Goal: Task Accomplishment & Management: Manage account settings

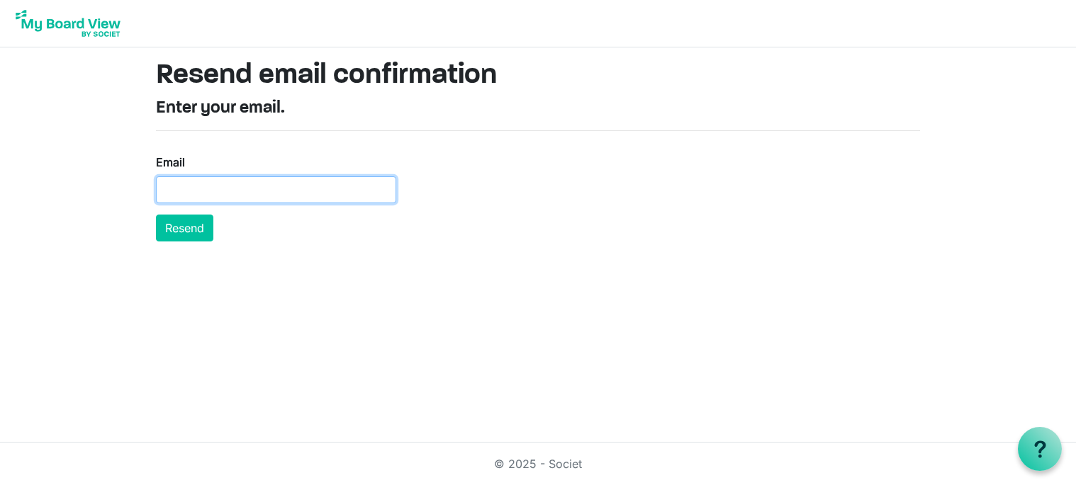
click at [247, 177] on input "Email" at bounding box center [276, 189] width 240 height 27
paste input "[EMAIL_ADDRESS][DOMAIN_NAME]"
type input "[EMAIL_ADDRESS][DOMAIN_NAME]"
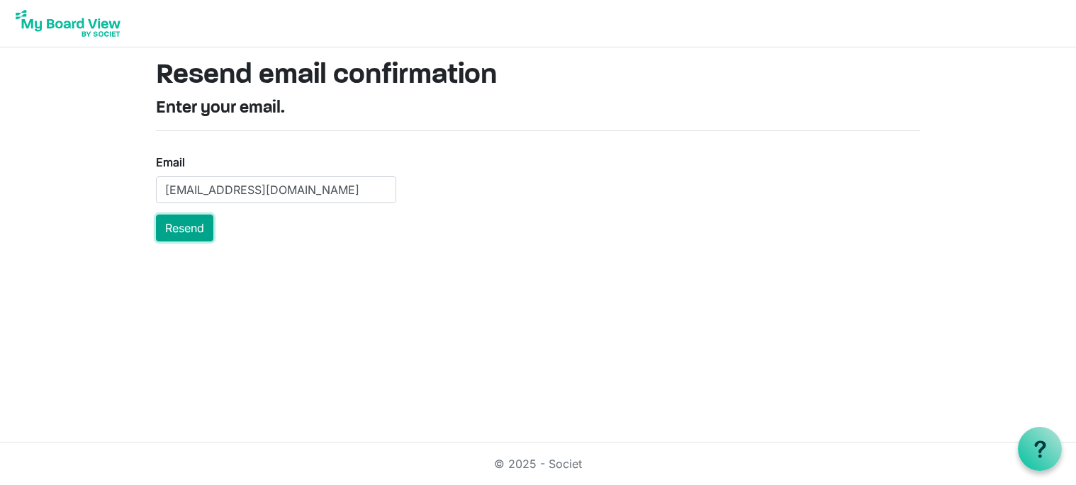
click at [198, 233] on button "Resend" at bounding box center [184, 228] width 57 height 27
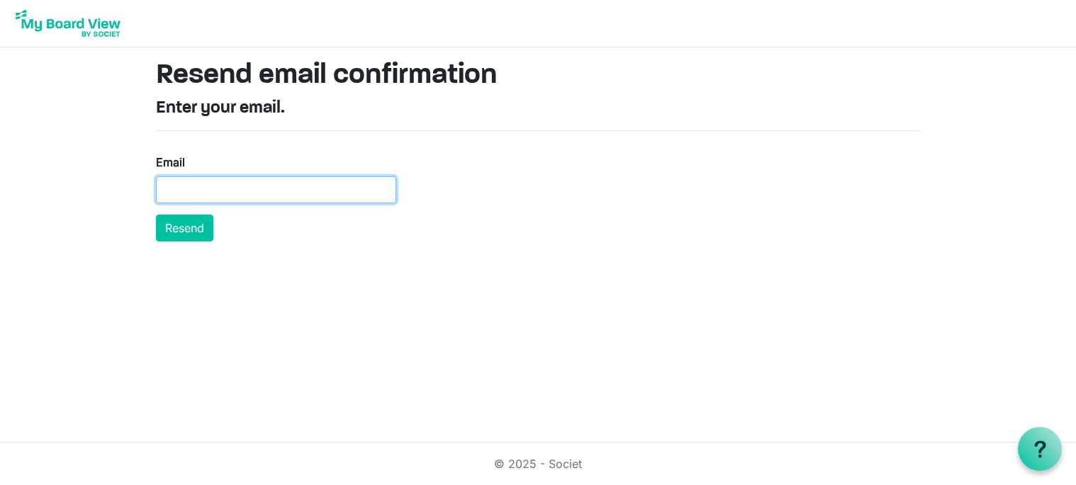
click at [292, 179] on input "Email" at bounding box center [276, 189] width 240 height 27
paste input "[EMAIL_ADDRESS][DOMAIN_NAME]"
type input "[EMAIL_ADDRESS][DOMAIN_NAME]"
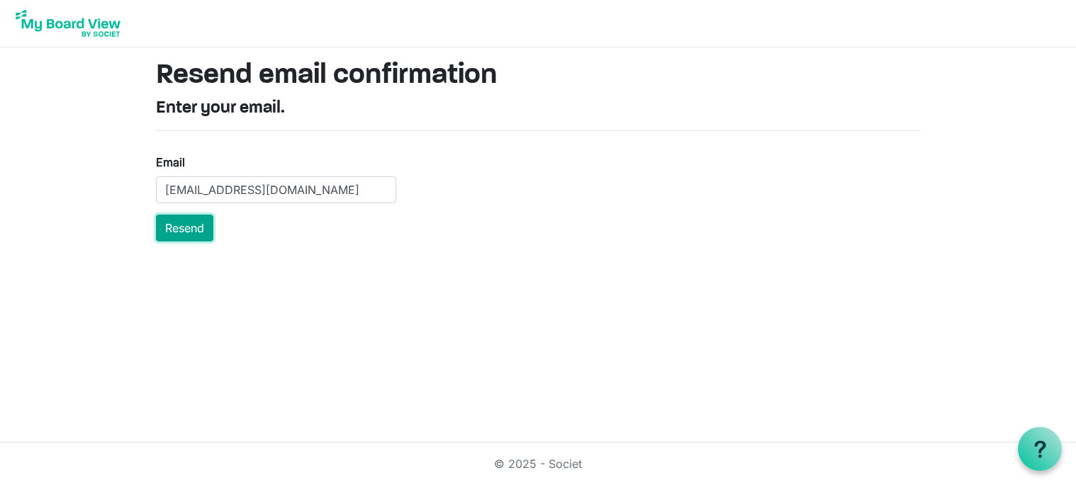
click at [201, 225] on button "Resend" at bounding box center [184, 228] width 57 height 27
click at [188, 230] on button "Resend" at bounding box center [184, 228] width 57 height 27
